Goal: Communication & Community: Share content

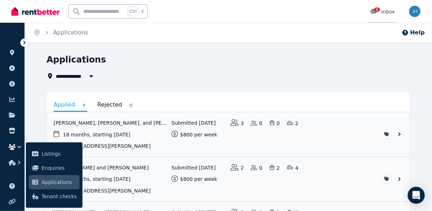
click at [375, 12] on icon at bounding box center [373, 11] width 6 height 5
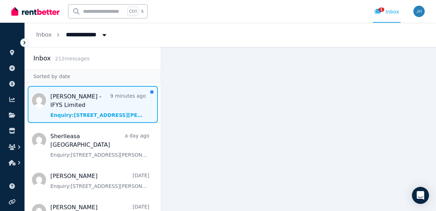
click at [77, 102] on span "Message list" at bounding box center [93, 104] width 136 height 37
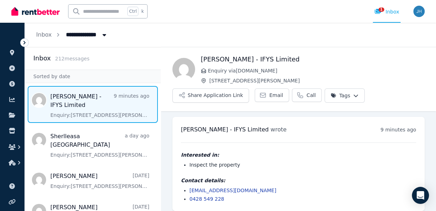
scroll to position [5, 0]
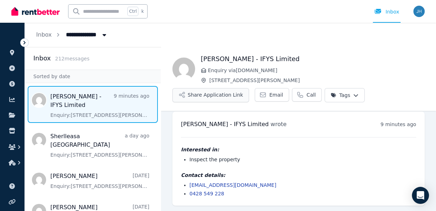
click at [225, 96] on button "Share Application Link" at bounding box center [210, 95] width 77 height 14
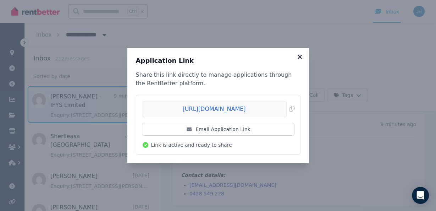
click at [298, 55] on icon at bounding box center [299, 57] width 7 height 6
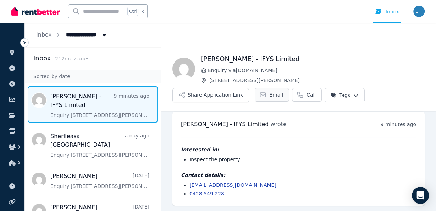
click at [269, 94] on span "Email" at bounding box center [276, 94] width 14 height 7
